Goal: Transaction & Acquisition: Book appointment/travel/reservation

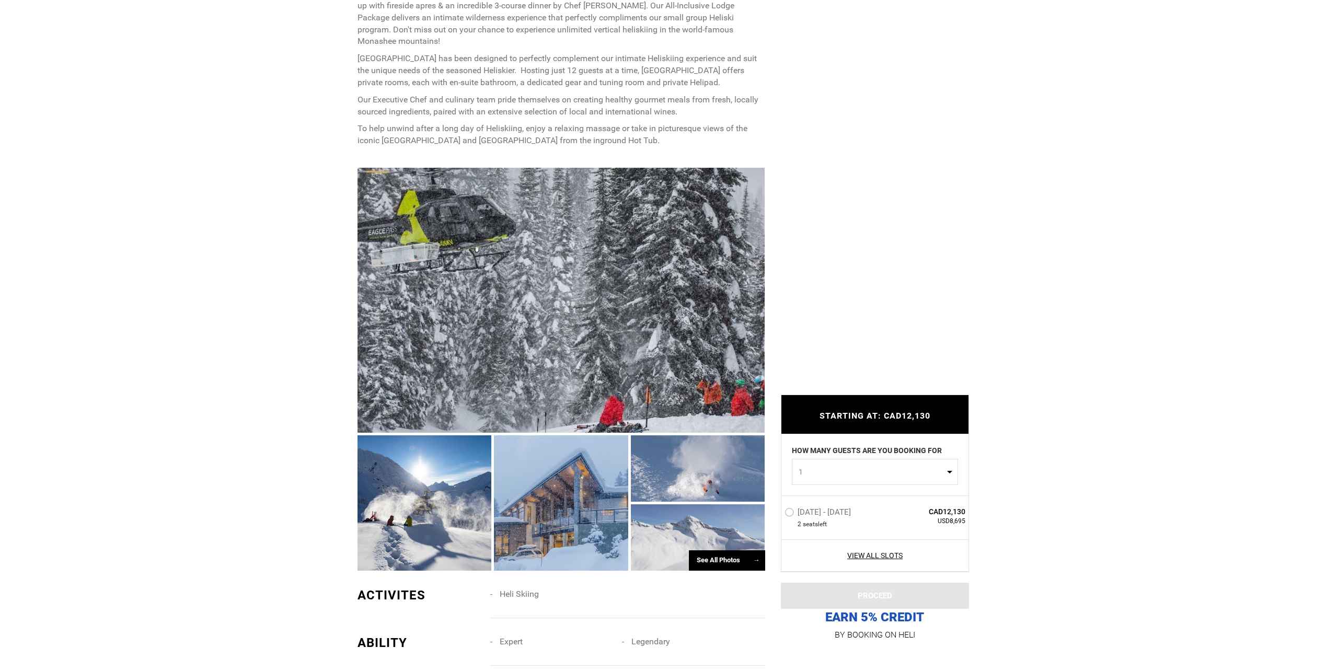
scroll to position [523, 0]
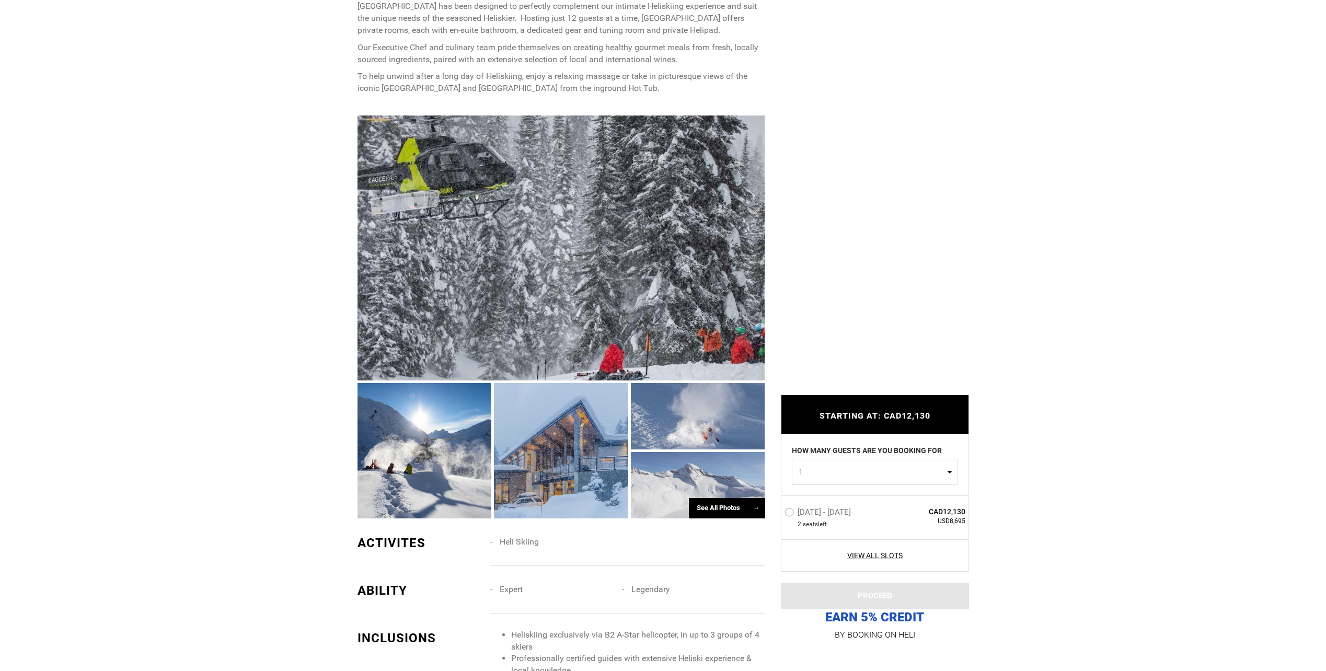
click at [730, 505] on div "See All Photos →" at bounding box center [727, 508] width 76 height 20
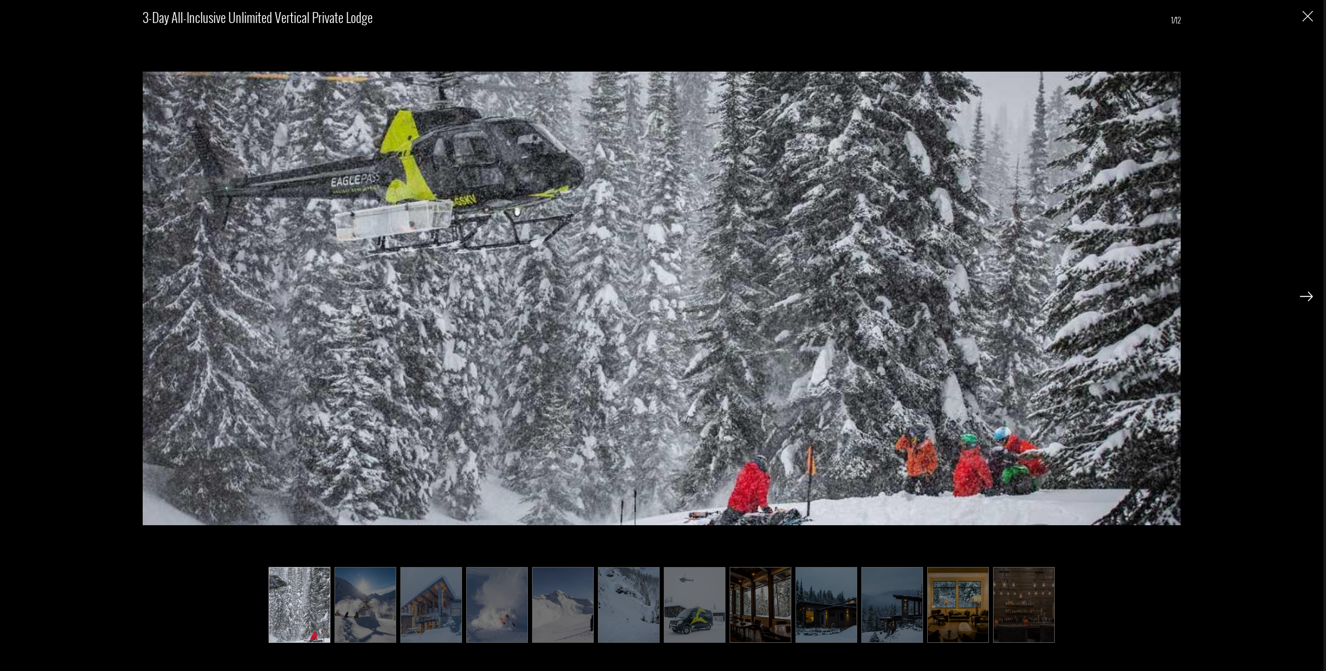
click at [353, 586] on img at bounding box center [365, 605] width 62 height 76
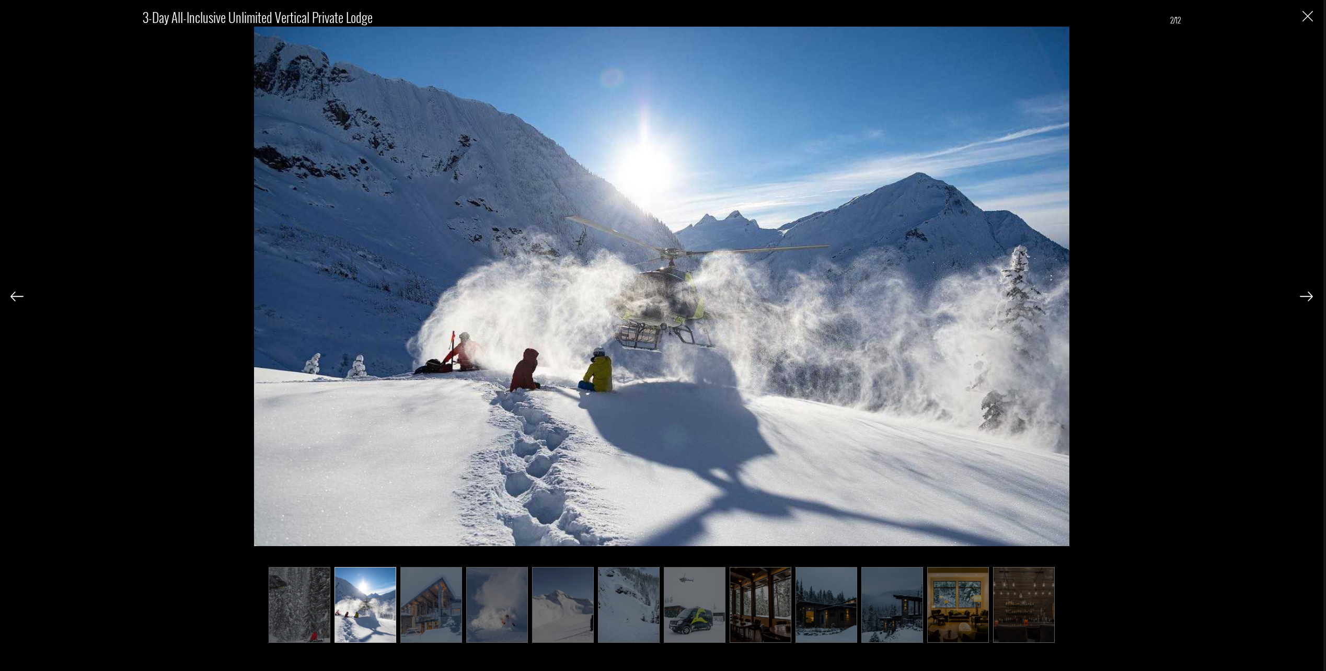
click at [439, 596] on img at bounding box center [431, 605] width 62 height 76
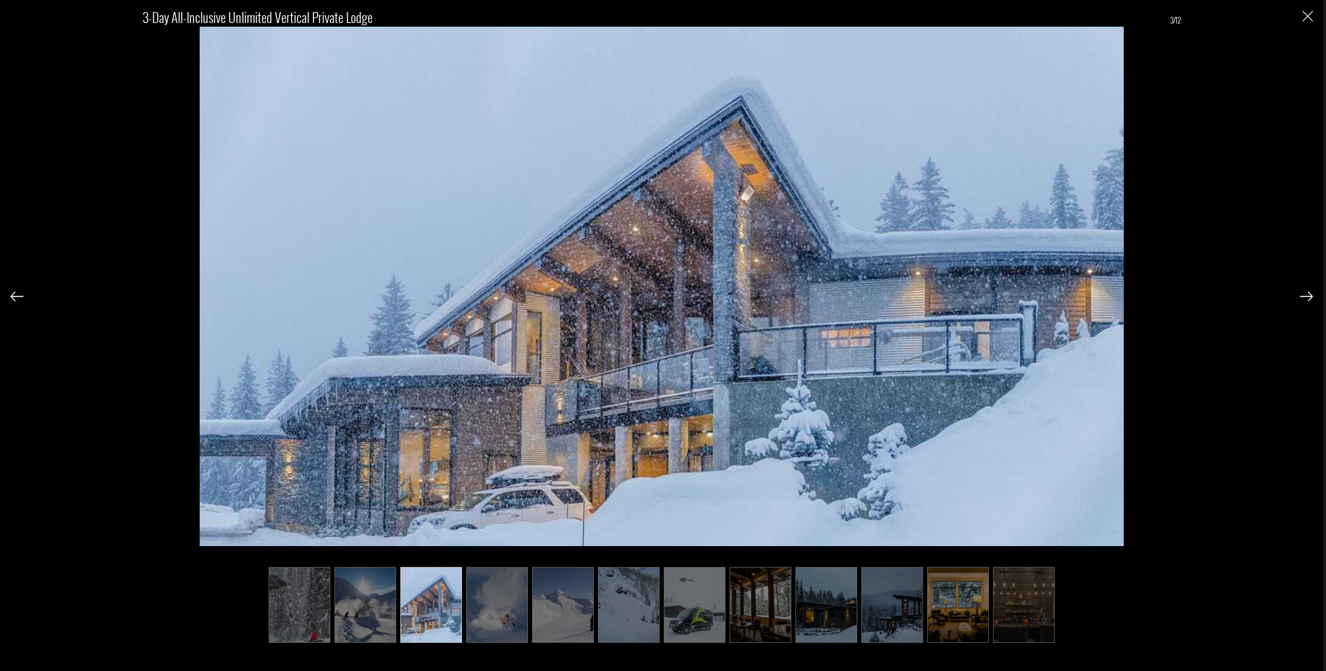
drag, startPoint x: 484, startPoint y: 598, endPoint x: 500, endPoint y: 597, distance: 15.7
click at [484, 598] on img at bounding box center [497, 605] width 62 height 76
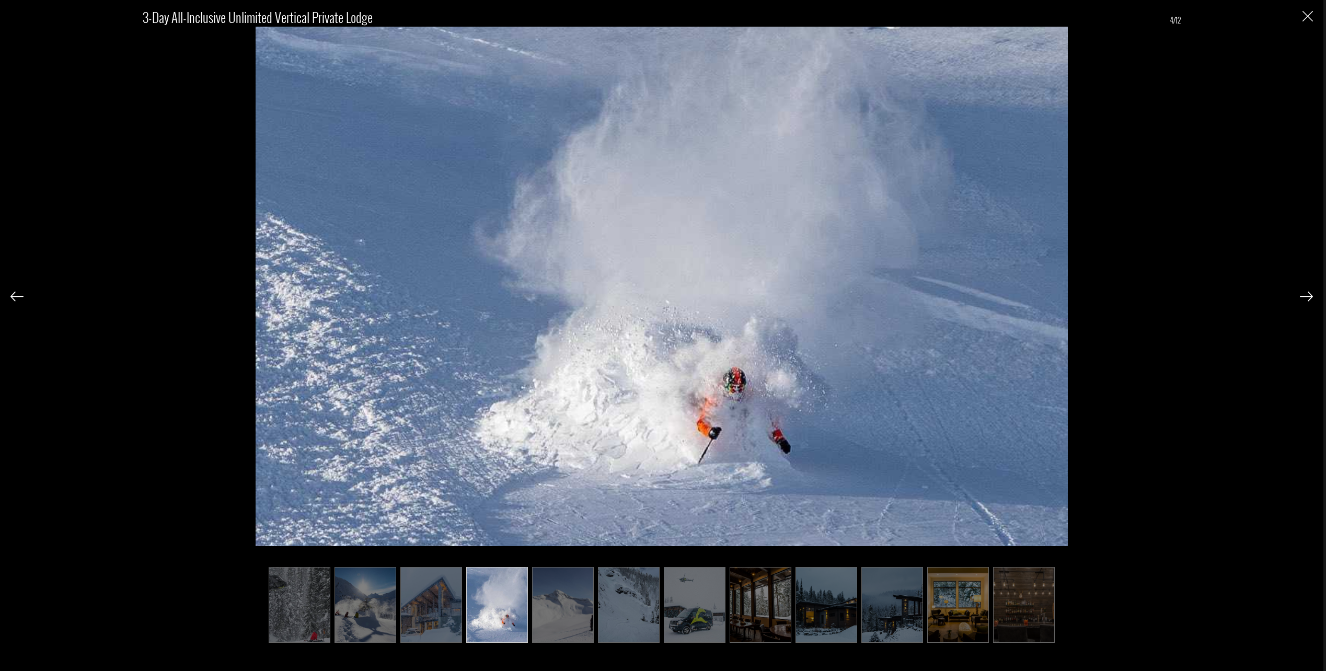
click at [559, 601] on img at bounding box center [563, 605] width 62 height 76
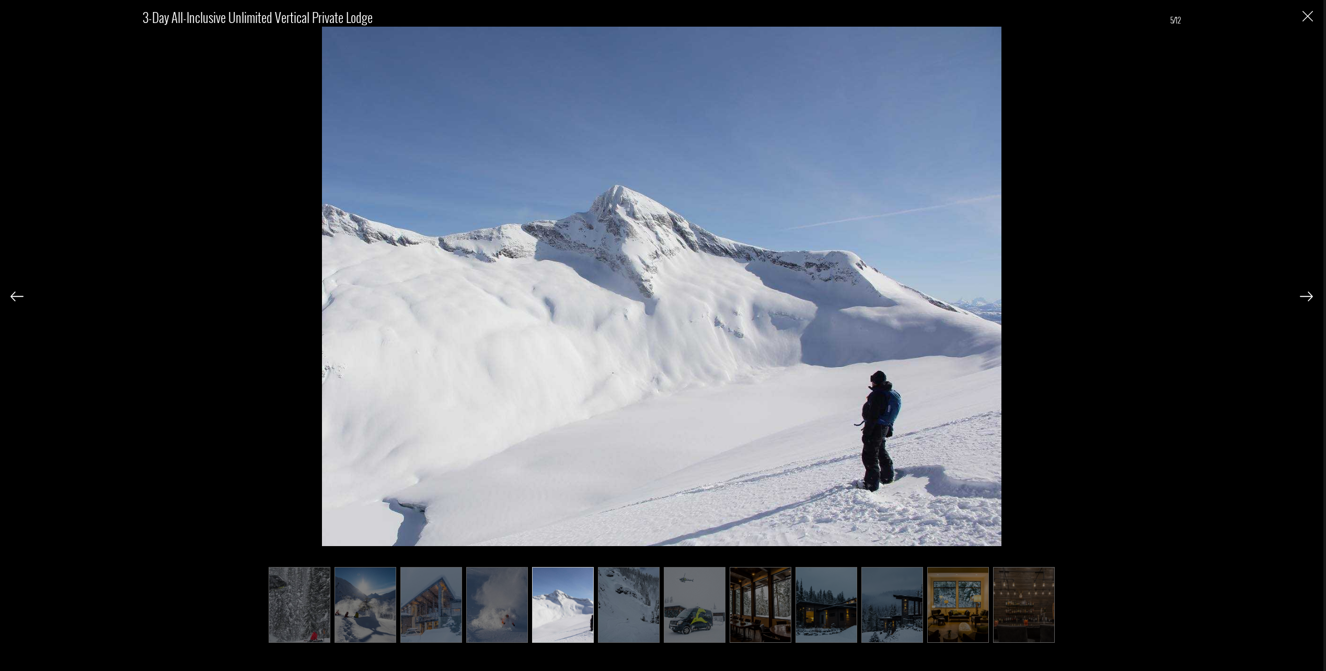
click at [632, 602] on img at bounding box center [629, 605] width 62 height 76
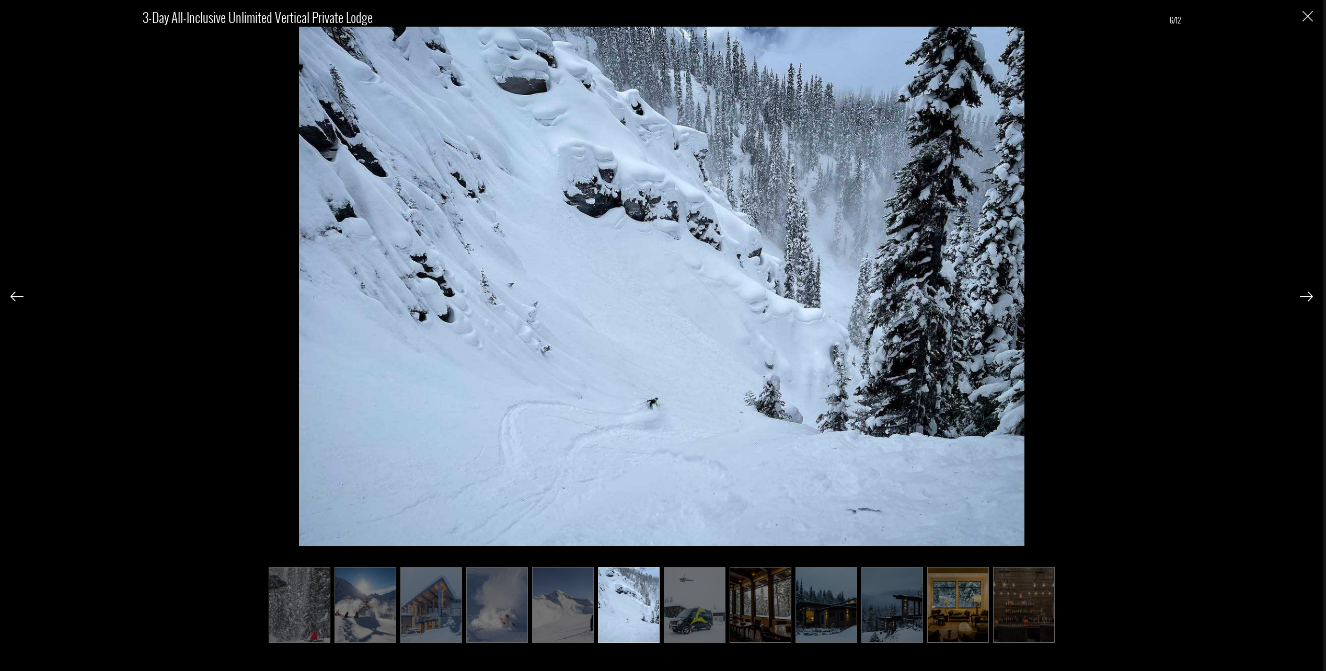
click at [683, 603] on img at bounding box center [695, 605] width 62 height 76
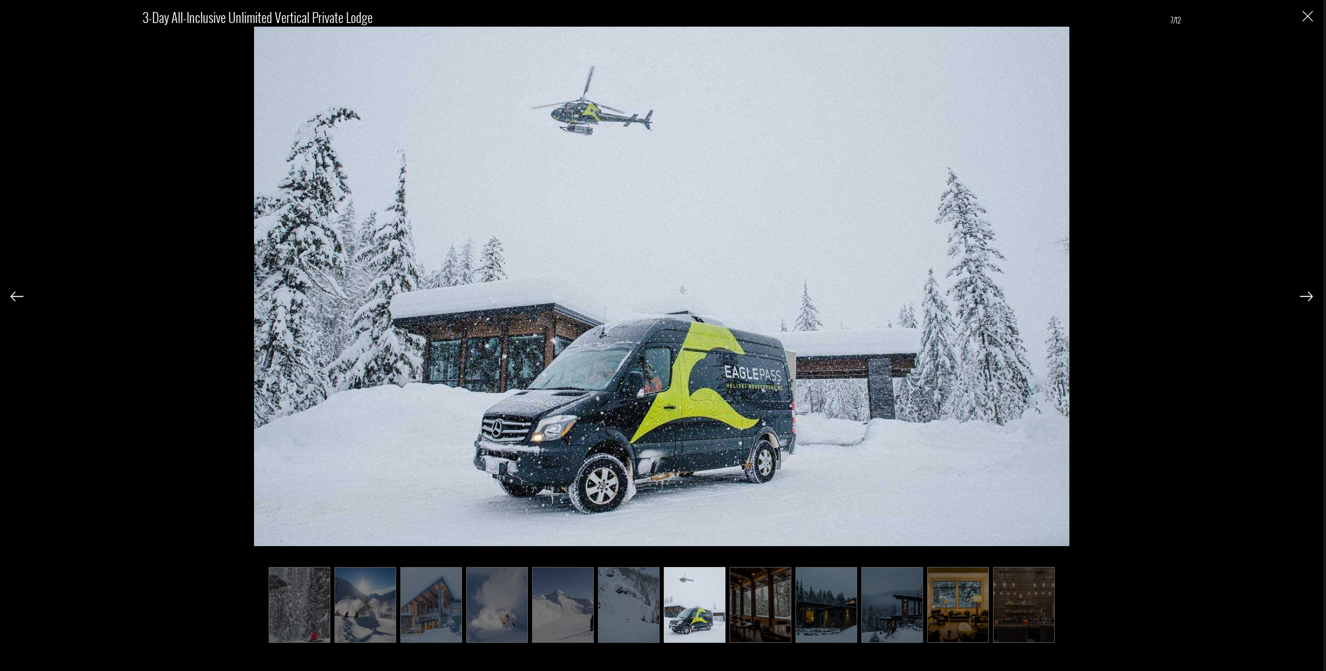
click at [750, 604] on img at bounding box center [761, 605] width 62 height 76
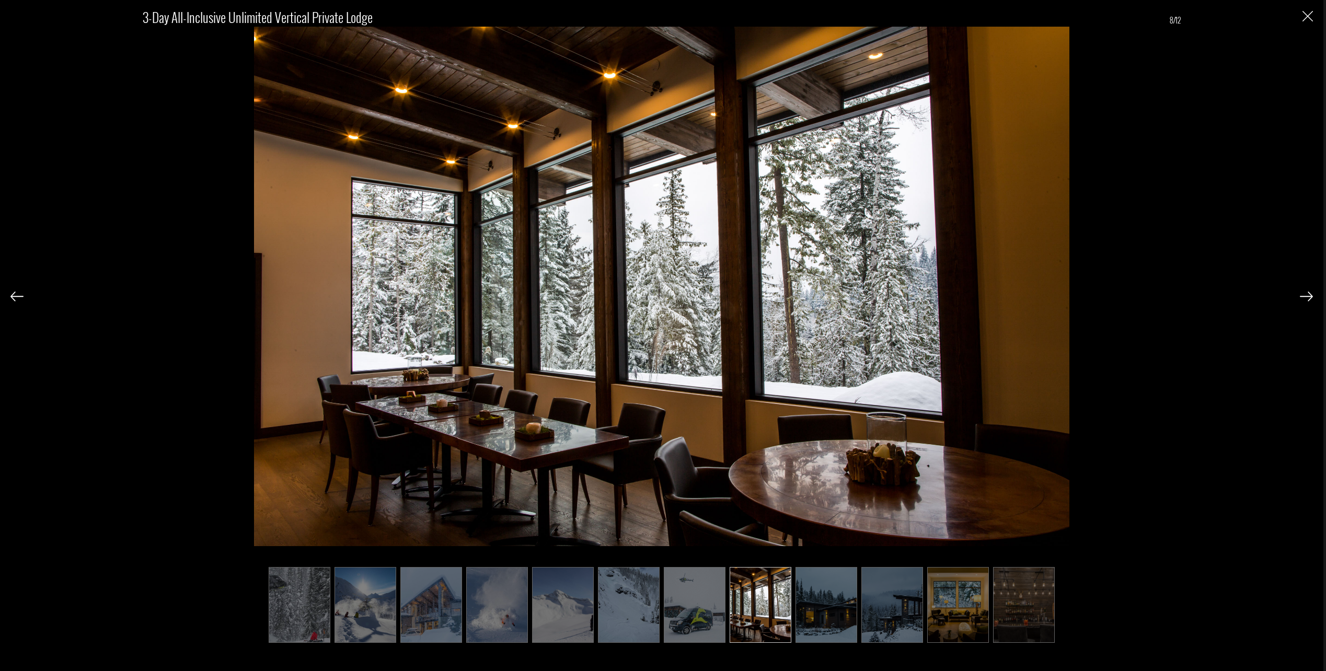
click at [821, 603] on img at bounding box center [826, 605] width 62 height 76
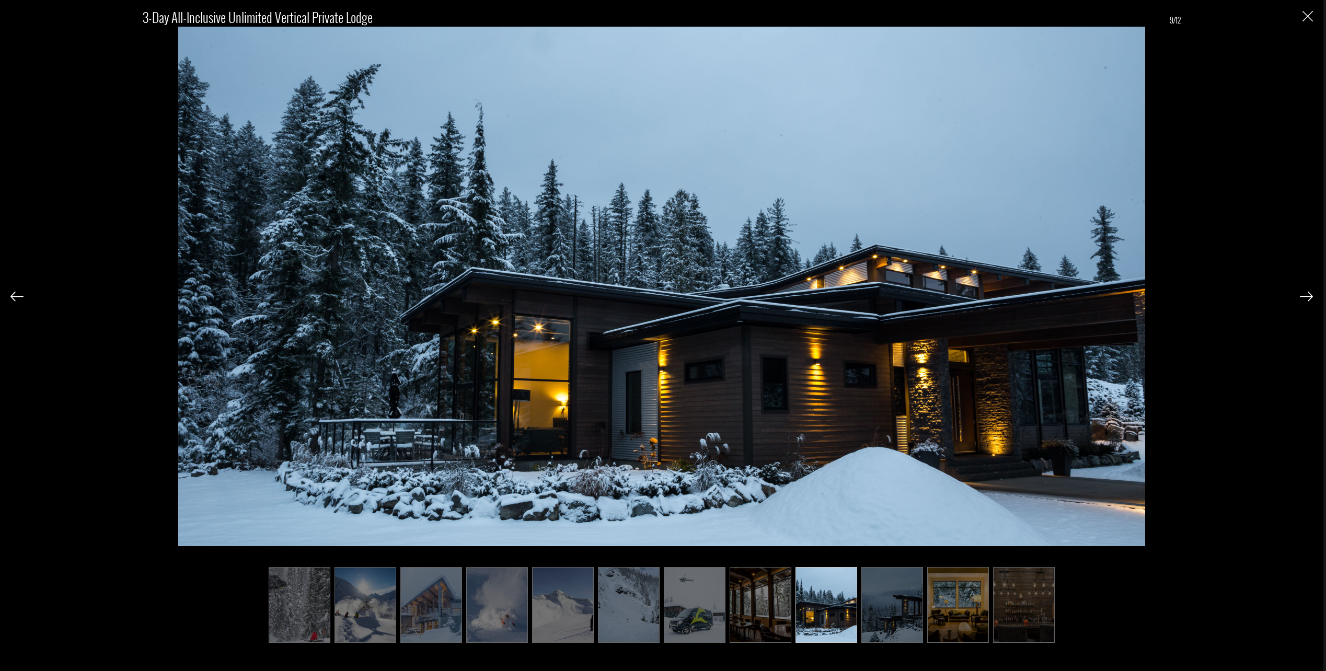
click at [884, 607] on img at bounding box center [892, 605] width 62 height 76
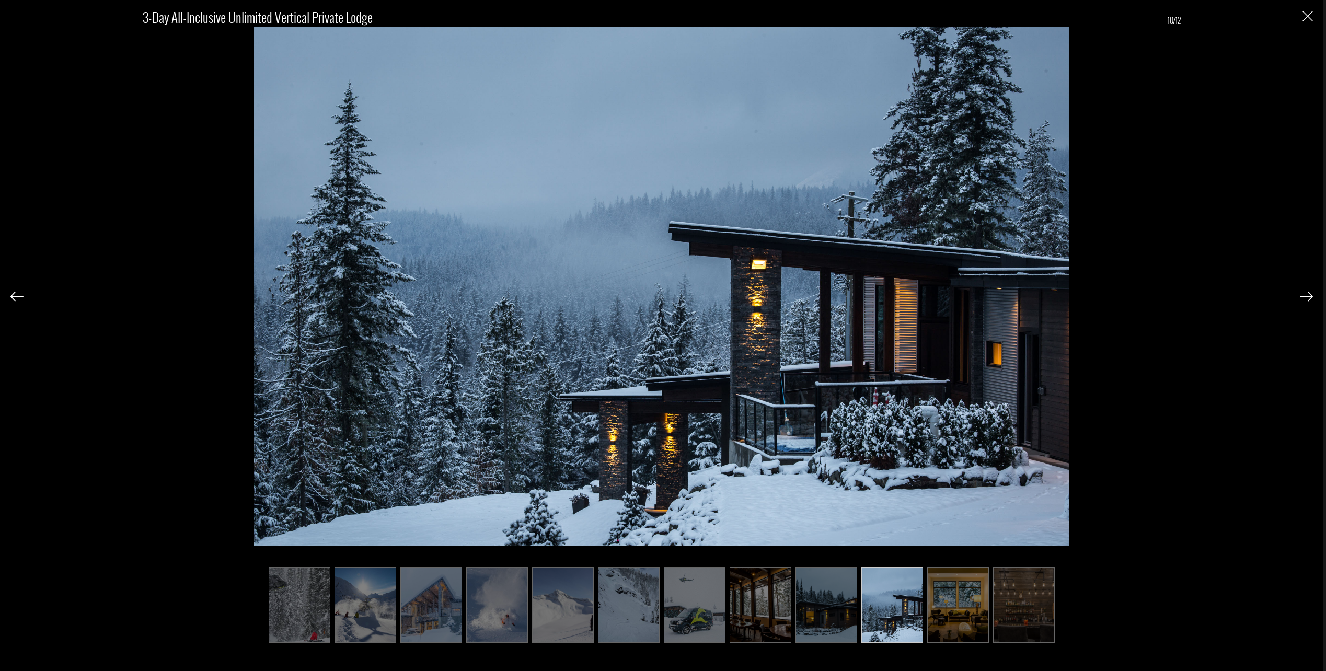
click at [948, 610] on img at bounding box center [958, 605] width 62 height 76
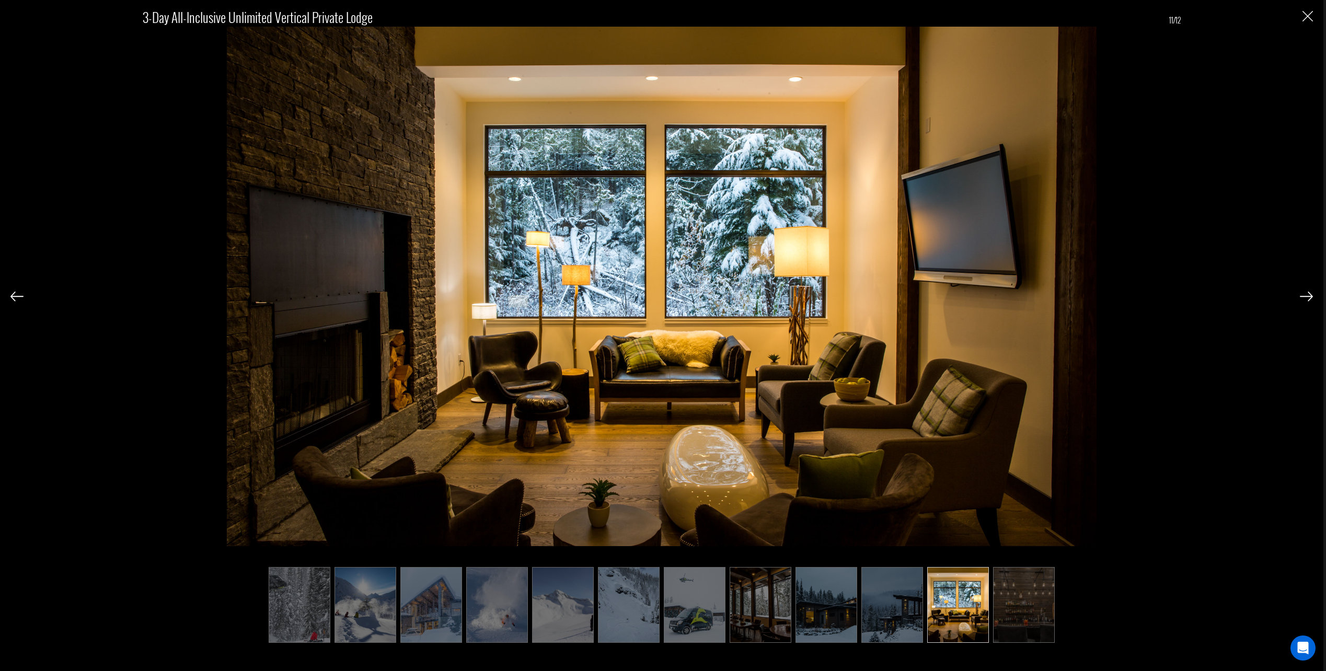
click at [1028, 607] on img at bounding box center [1024, 605] width 62 height 76
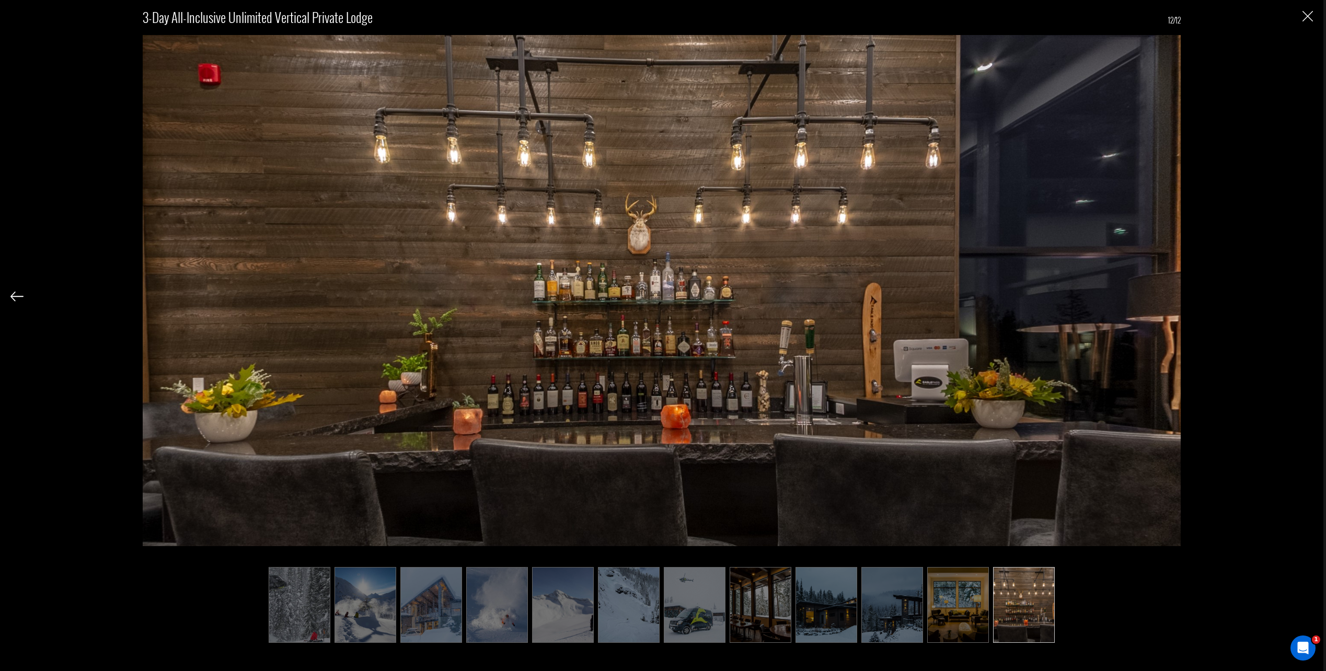
scroll to position [0, 0]
